Goal: Find specific page/section: Find specific page/section

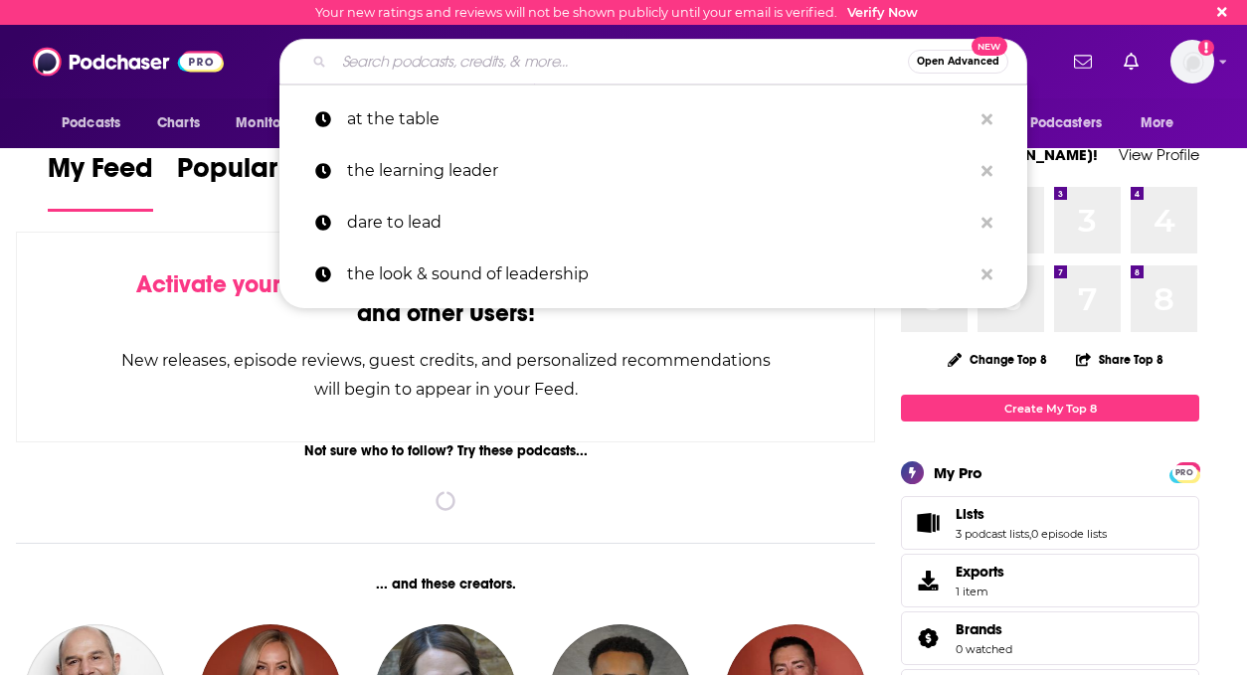
click at [596, 62] on input "Search podcasts, credits, & more..." at bounding box center [621, 62] width 574 height 32
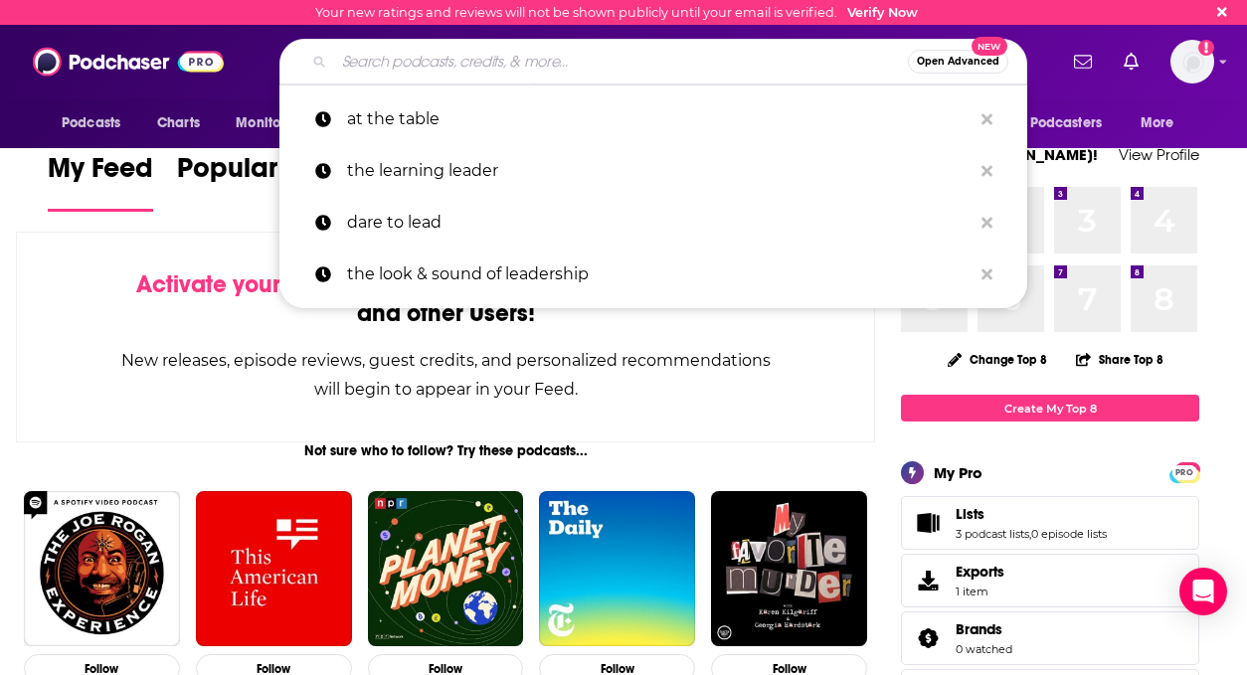
paste input "Seeking Alpha Investing Experts"
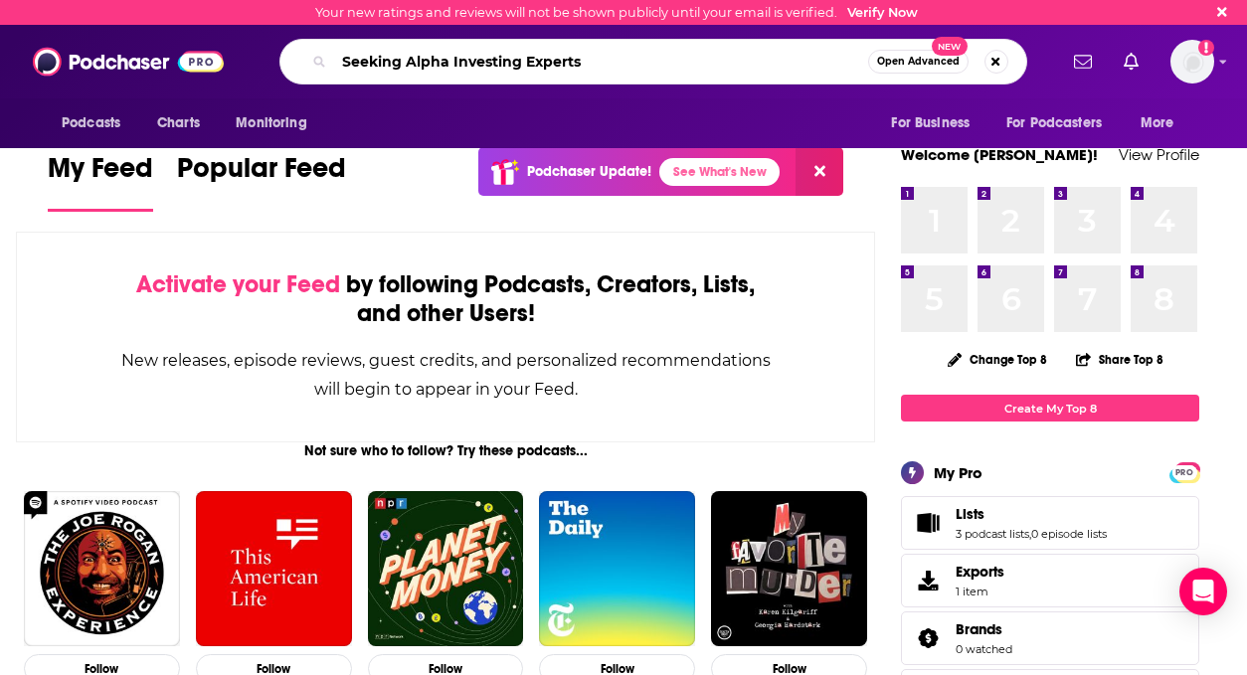
type input "Seeking Alpha Investing Experts"
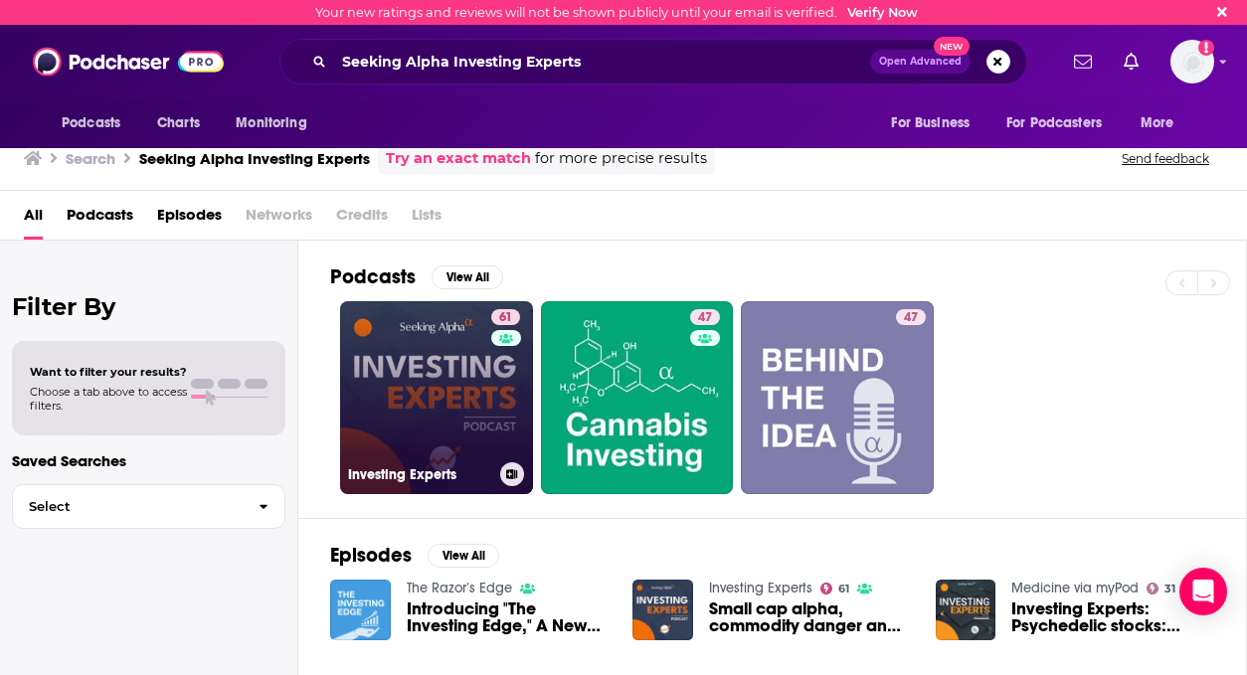
click at [452, 399] on link "61 Investing Experts" at bounding box center [436, 397] width 193 height 193
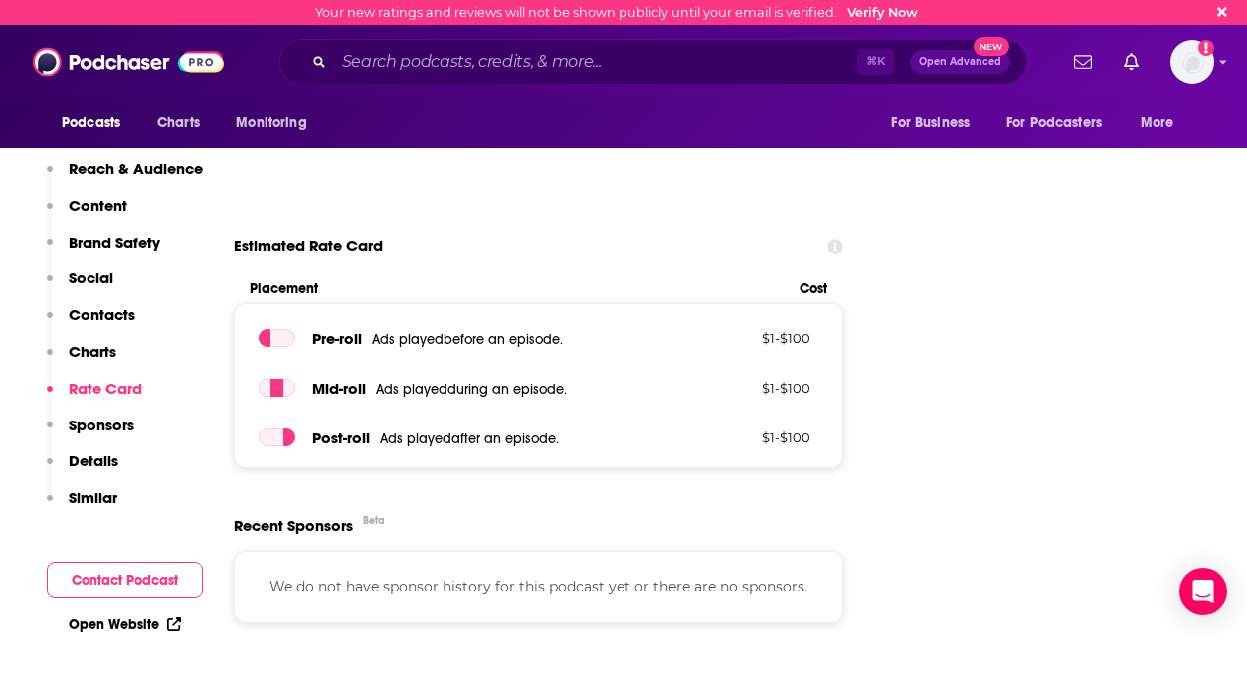
scroll to position [3078, 0]
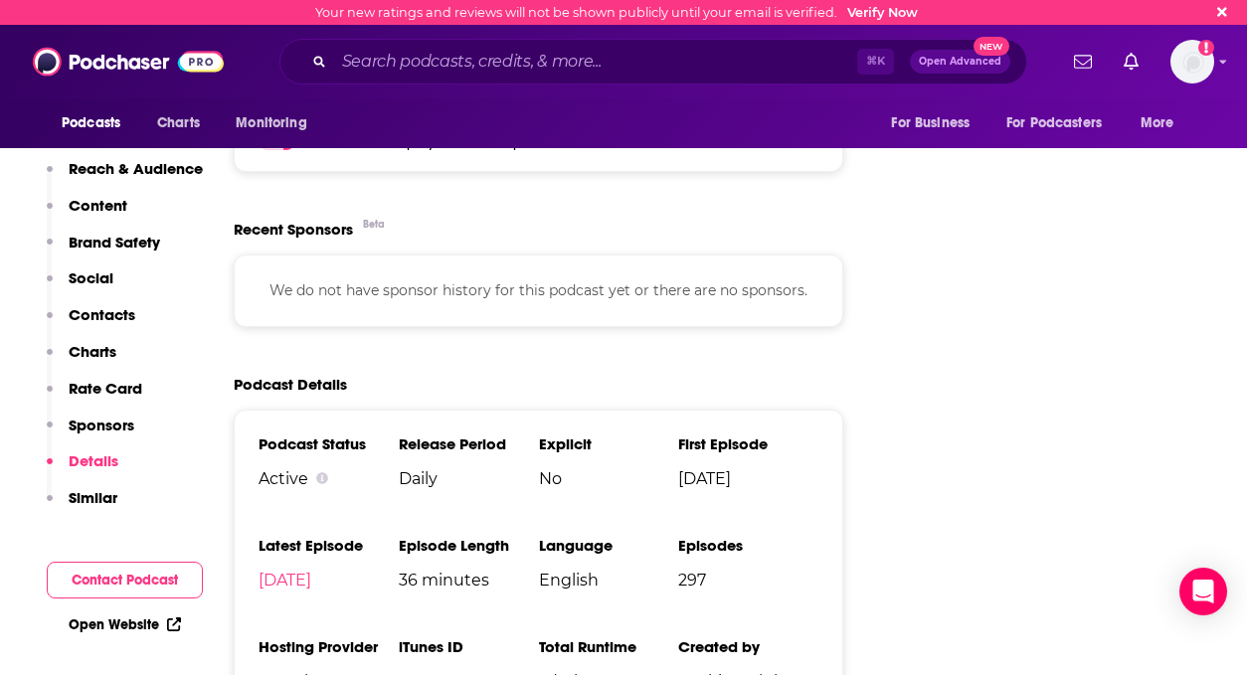
click at [110, 309] on p "Contacts" at bounding box center [102, 314] width 67 height 19
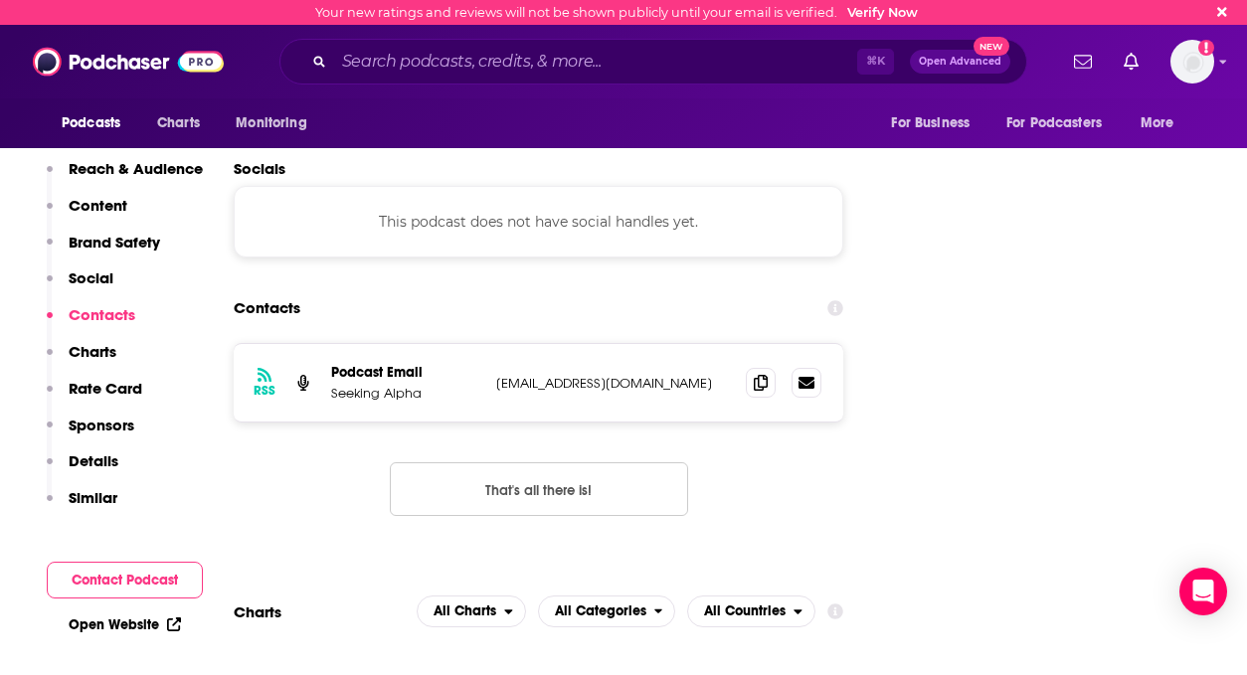
scroll to position [2146, 0]
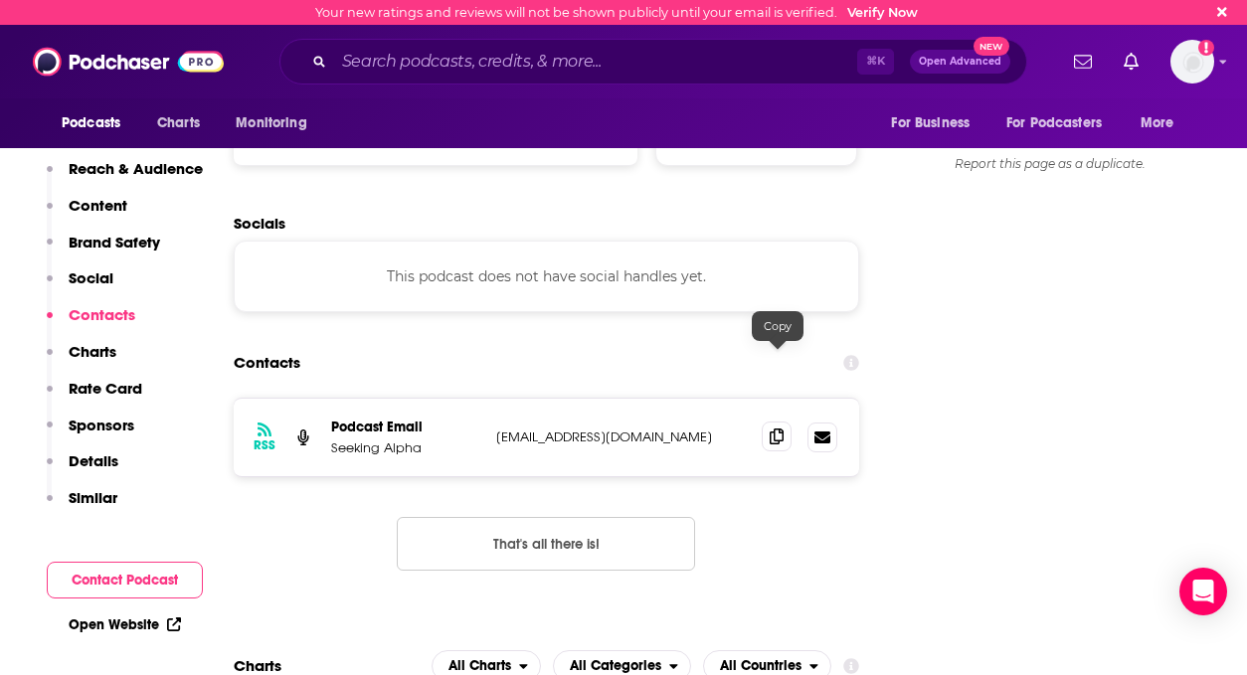
click at [778, 428] on icon at bounding box center [776, 436] width 14 height 16
click at [780, 428] on icon at bounding box center [776, 436] width 14 height 16
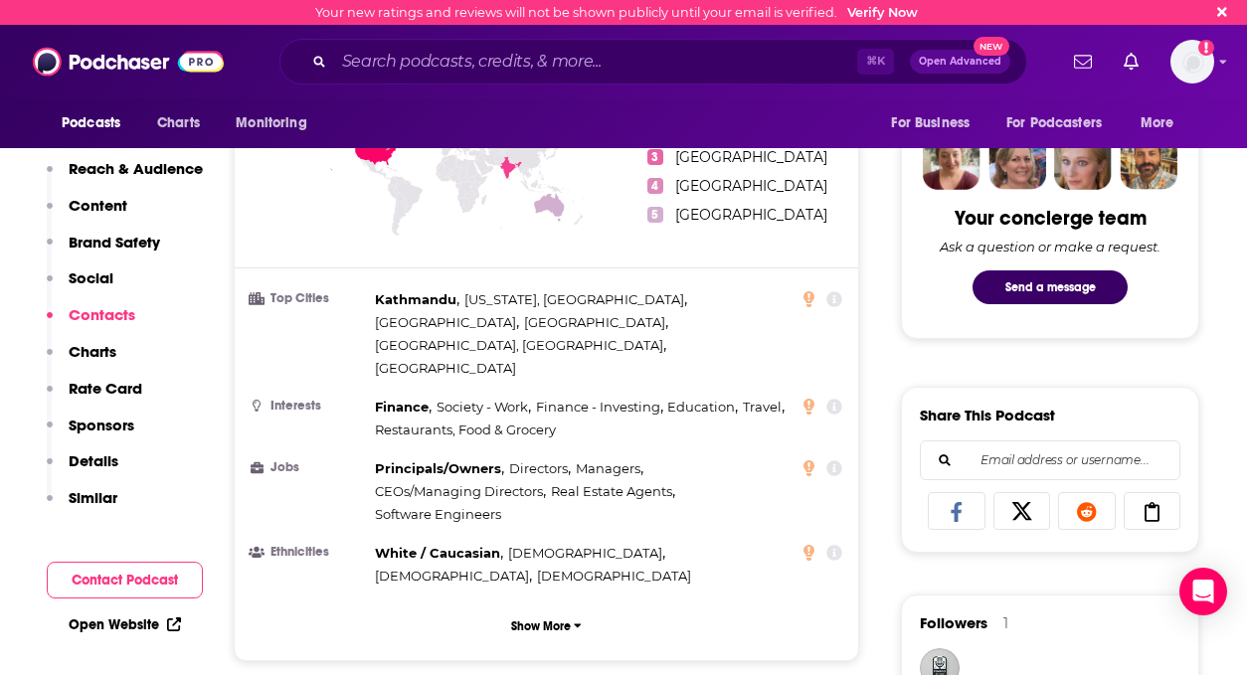
scroll to position [0, 0]
